Goal: Information Seeking & Learning: Learn about a topic

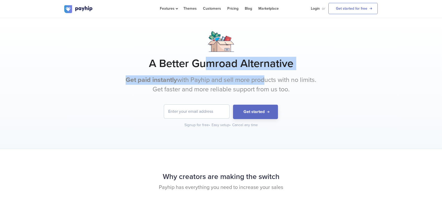
drag, startPoint x: 210, startPoint y: 66, endPoint x: 263, endPoint y: 70, distance: 53.7
click at [263, 70] on div "A Better Gumroad Alternative Get paid instantly with Payhip and sell more produ…" at bounding box center [220, 79] width 313 height 96
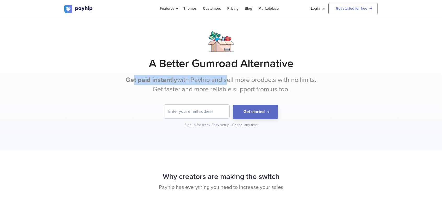
drag, startPoint x: 149, startPoint y: 80, endPoint x: 226, endPoint y: 79, distance: 76.5
click at [226, 79] on p "Get paid instantly with Payhip and sell more products with no limits. Get faste…" at bounding box center [221, 84] width 196 height 19
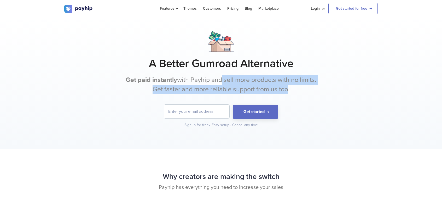
drag, startPoint x: 219, startPoint y: 79, endPoint x: 284, endPoint y: 85, distance: 65.8
click at [284, 85] on p "Get paid instantly with Payhip and sell more products with no limits. Get faste…" at bounding box center [221, 84] width 196 height 19
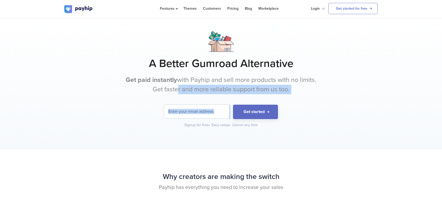
drag, startPoint x: 180, startPoint y: 90, endPoint x: 253, endPoint y: 95, distance: 73.0
click at [253, 95] on div "A Better Gumroad Alternative Get paid instantly with Payhip and sell more produ…" at bounding box center [220, 79] width 313 height 96
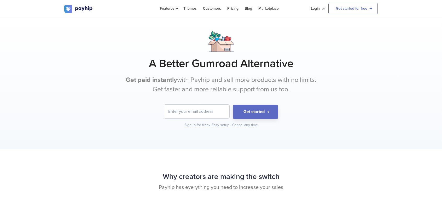
click at [253, 95] on div "A Better Gumroad Alternative Get paid instantly with Payhip and sell more produ…" at bounding box center [220, 79] width 313 height 96
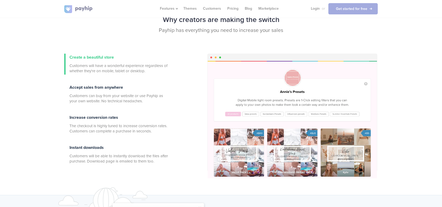
scroll to position [157, 0]
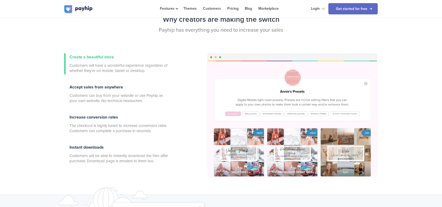
click at [297, 131] on div at bounding box center [292, 119] width 169 height 117
click at [239, 149] on div at bounding box center [292, 119] width 169 height 117
click at [238, 136] on div at bounding box center [292, 119] width 169 height 117
click at [252, 155] on div at bounding box center [292, 119] width 169 height 117
click at [284, 148] on div at bounding box center [292, 119] width 169 height 117
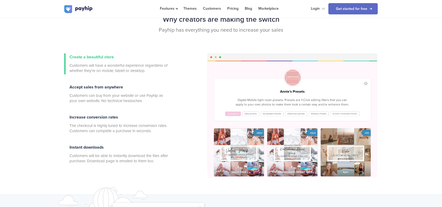
click at [285, 131] on div at bounding box center [292, 119] width 169 height 117
click at [338, 141] on div at bounding box center [292, 119] width 169 height 117
click at [342, 159] on div at bounding box center [292, 119] width 169 height 117
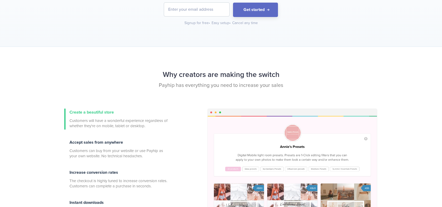
scroll to position [183, 0]
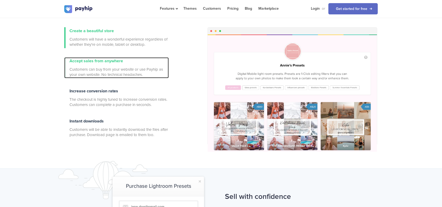
click at [107, 62] on span "Accept sales from anywhere" at bounding box center [96, 60] width 54 height 5
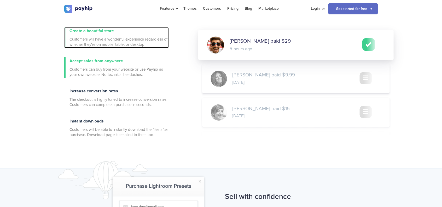
click at [96, 40] on span "Customers will have a wonderful experience regardless of whether they're on mob…" at bounding box center [118, 42] width 99 height 10
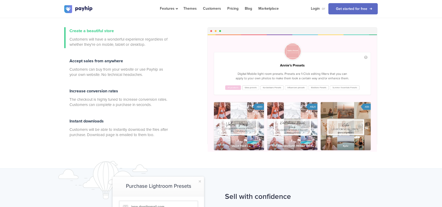
click at [270, 111] on div at bounding box center [292, 92] width 169 height 117
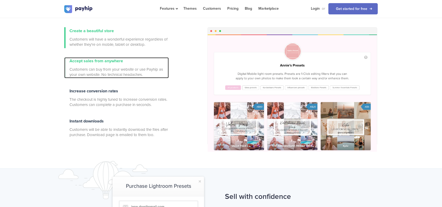
click at [102, 66] on div "Accept sales from anywhere Customers can buy from your website or use Payhip as…" at bounding box center [118, 67] width 99 height 21
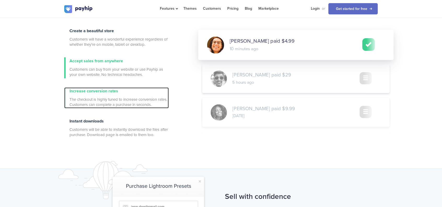
click at [93, 91] on span "Increase conversion rates" at bounding box center [93, 90] width 49 height 5
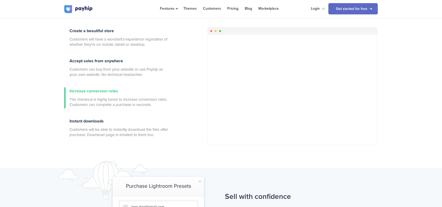
click at [98, 117] on div "Create a beautiful store Customers will have a wonderful experience regardless …" at bounding box center [116, 87] width 104 height 120
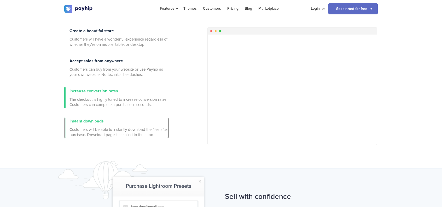
click at [101, 120] on span "Instant downloads" at bounding box center [86, 120] width 34 height 5
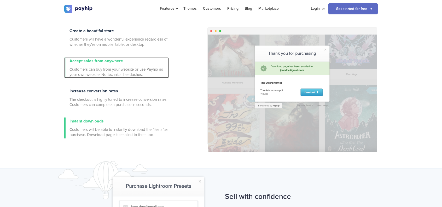
click at [103, 66] on div "Accept sales from anywhere Customers can buy from your website or use Payhip as…" at bounding box center [118, 67] width 99 height 21
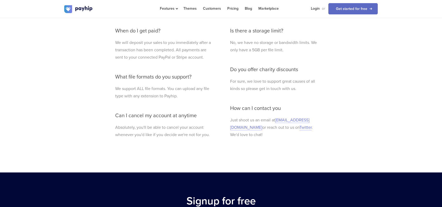
scroll to position [1332, 0]
